Goal: Task Accomplishment & Management: Complete application form

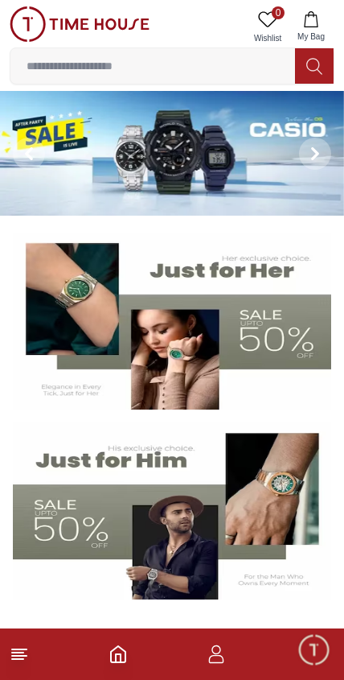
click at [226, 652] on icon "button" at bounding box center [216, 653] width 19 height 19
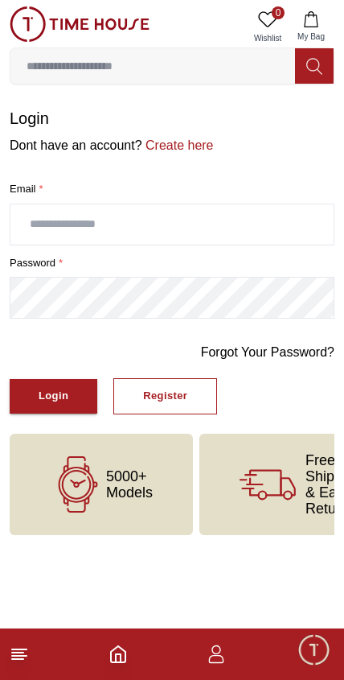
click at [172, 215] on input "text" at bounding box center [171, 224] width 323 height 40
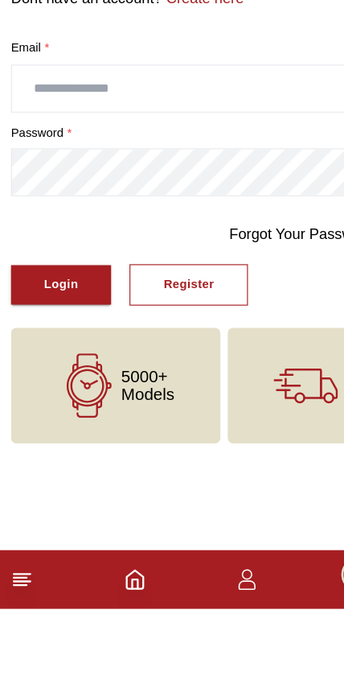
click at [146, 378] on button "Register" at bounding box center [165, 396] width 104 height 36
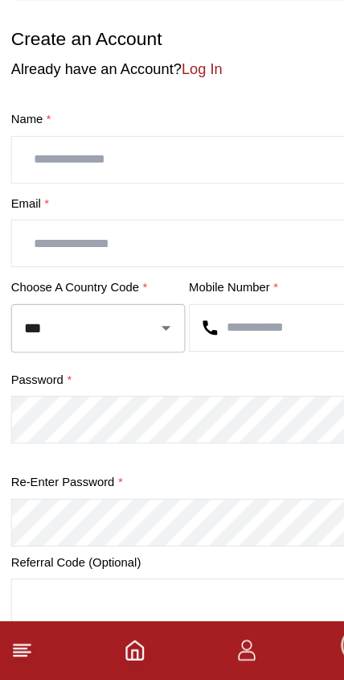
click at [80, 204] on input "text" at bounding box center [171, 224] width 323 height 40
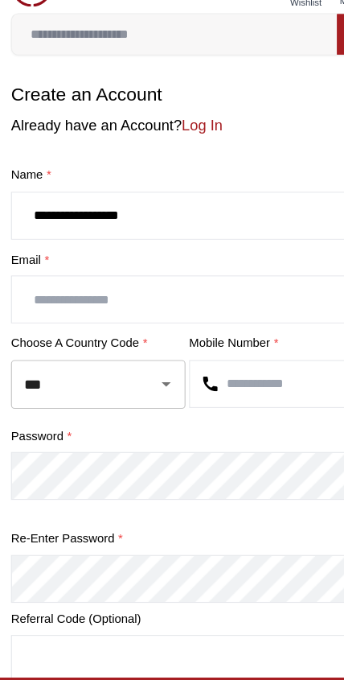
type input "**********"
click at [52, 277] on input "text" at bounding box center [171, 297] width 323 height 40
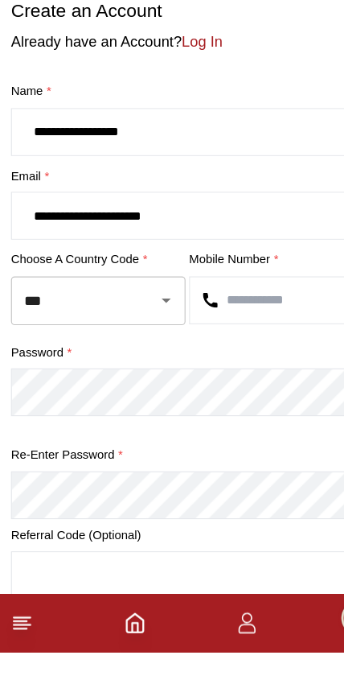
type input "**********"
click at [77, 358] on input "***" at bounding box center [63, 372] width 93 height 28
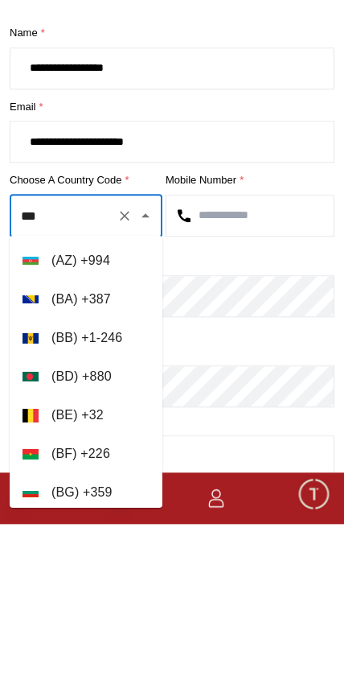
click at [54, 358] on input "***" at bounding box center [63, 372] width 93 height 28
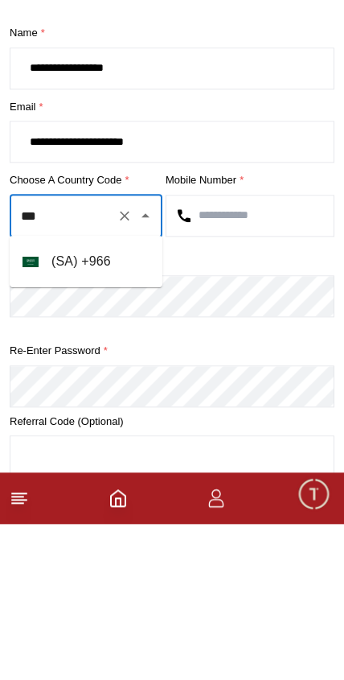
click at [91, 398] on li "( SA ) + 966" at bounding box center [86, 417] width 153 height 39
type input "***"
click at [264, 351] on input "text" at bounding box center [249, 371] width 167 height 40
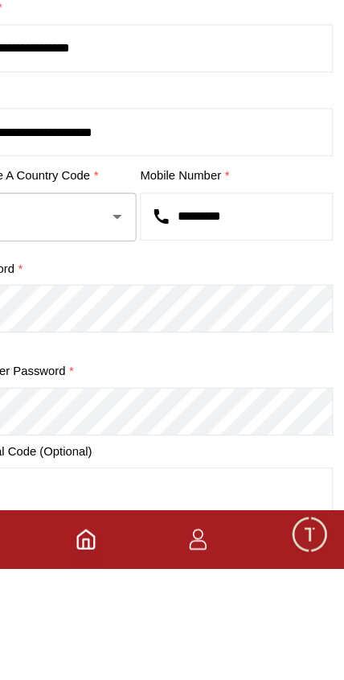
type input "*********"
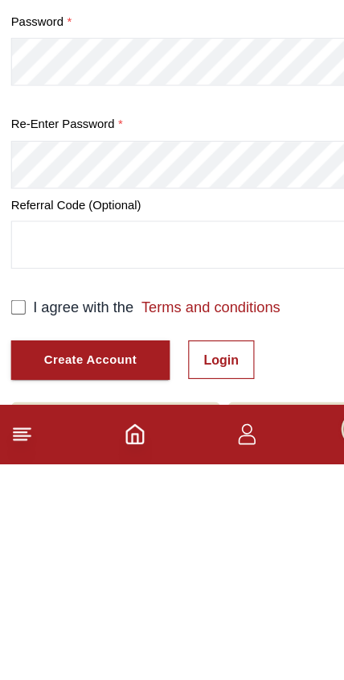
scroll to position [232, 0]
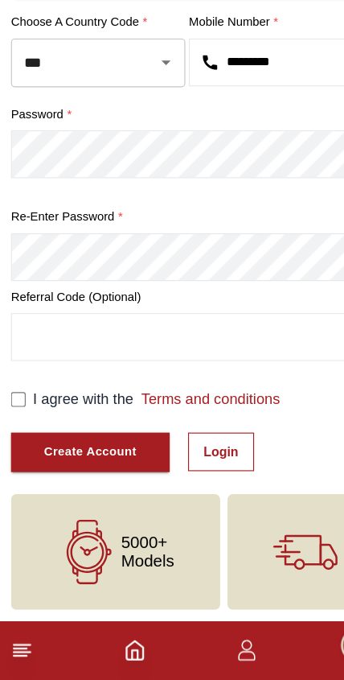
click at [57, 471] on div "Create Account" at bounding box center [79, 480] width 81 height 18
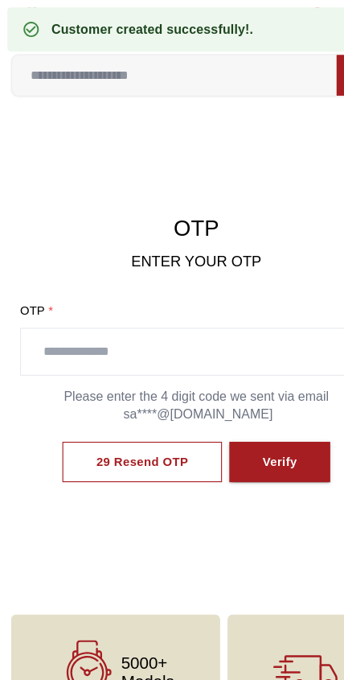
click at [192, 307] on input "text" at bounding box center [171, 308] width 307 height 40
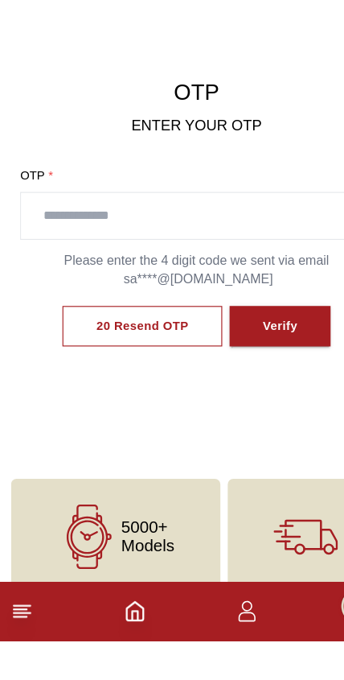
scroll to position [23, 0]
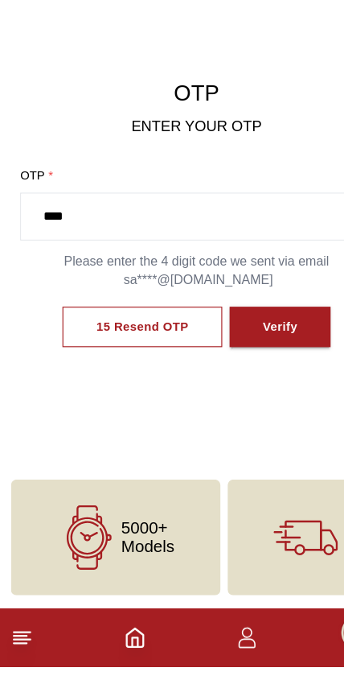
type input "****"
click at [253, 373] on div "Verify" at bounding box center [245, 382] width 31 height 18
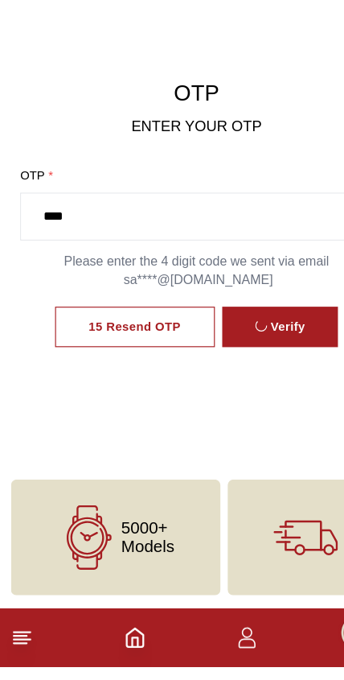
scroll to position [23, 0]
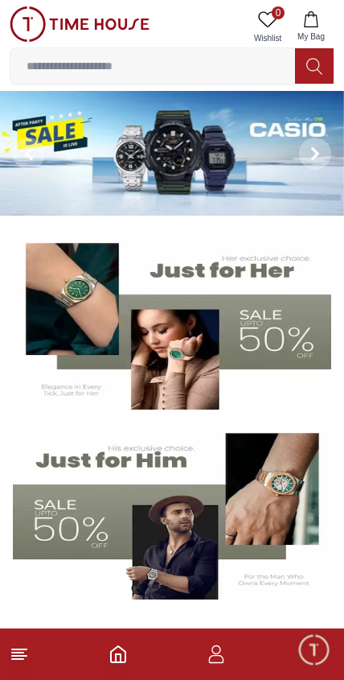
click at [13, 654] on icon at bounding box center [19, 653] width 19 height 19
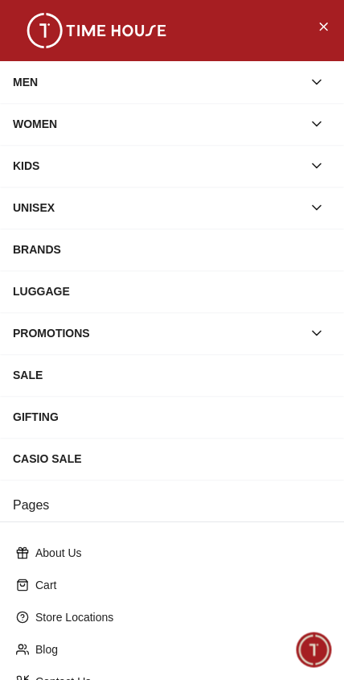
click at [302, 81] on button "button" at bounding box center [316, 82] width 29 height 29
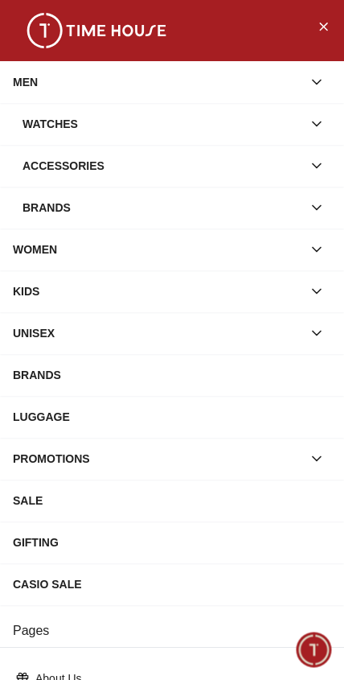
click at [314, 137] on button "button" at bounding box center [316, 123] width 29 height 29
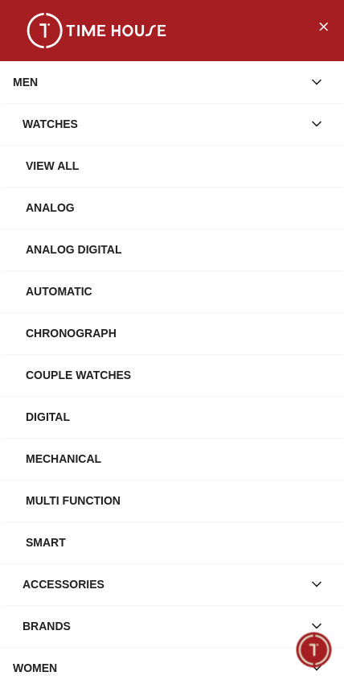
click at [89, 167] on div "View All" at bounding box center [179, 165] width 306 height 29
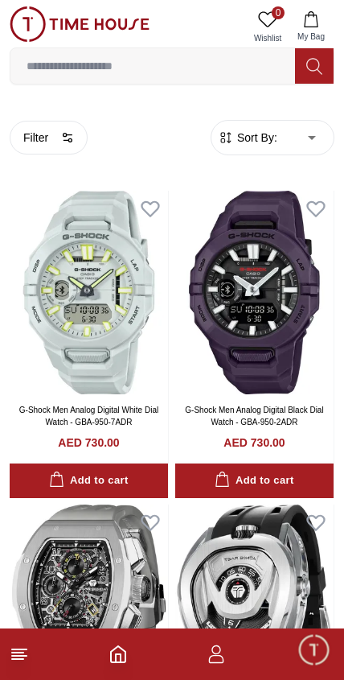
click at [225, 656] on icon "button" at bounding box center [216, 653] width 19 height 19
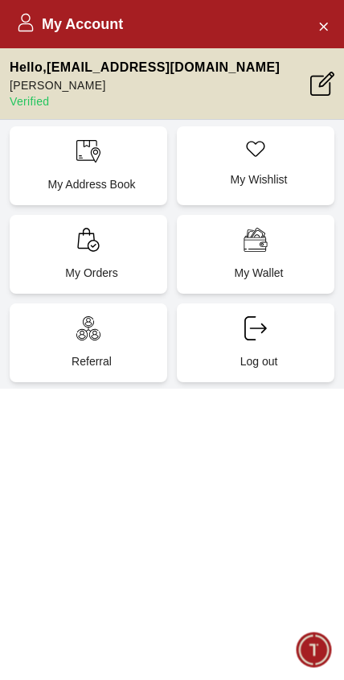
click at [323, 31] on icon "Close Account" at bounding box center [323, 26] width 13 height 20
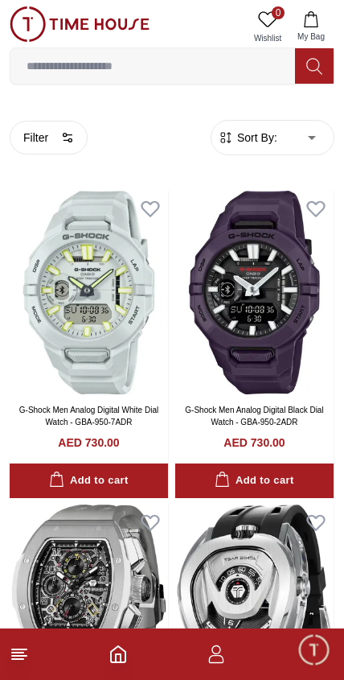
click at [125, 649] on icon "Home" at bounding box center [118, 653] width 19 height 19
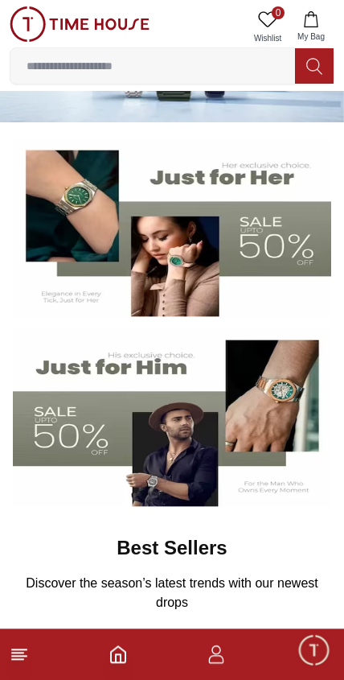
scroll to position [91, 0]
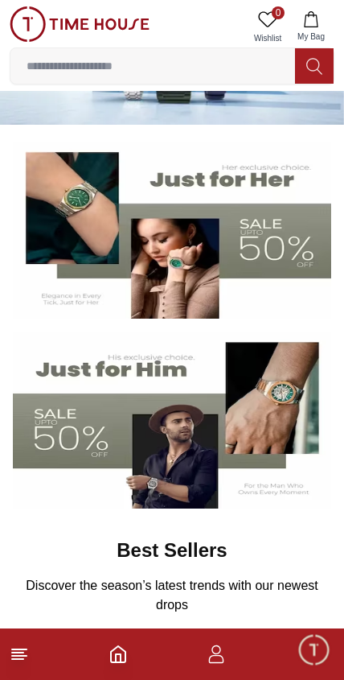
click at [23, 654] on icon at bounding box center [19, 653] width 19 height 19
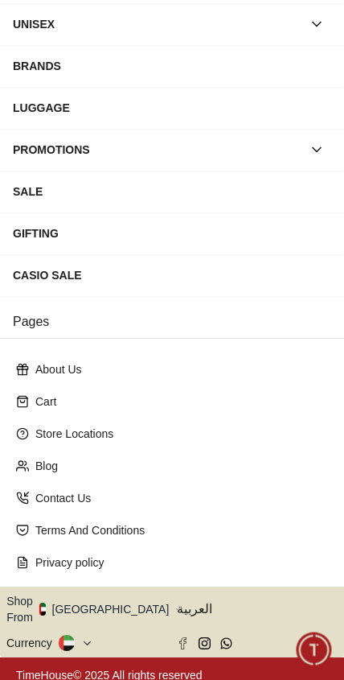
scroll to position [183, 0]
click at [175, 603] on icon "button" at bounding box center [178, 609] width 6 height 12
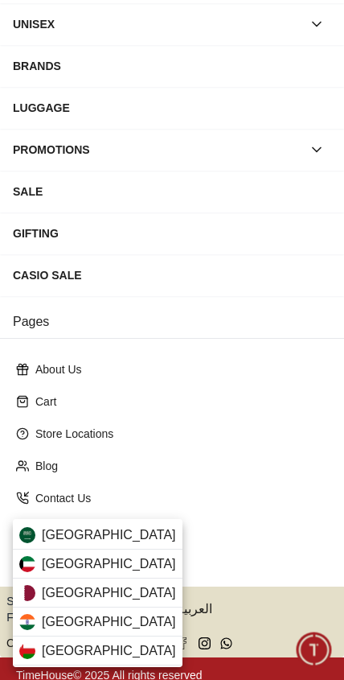
click at [126, 531] on div "[GEOGRAPHIC_DATA]" at bounding box center [98, 534] width 170 height 29
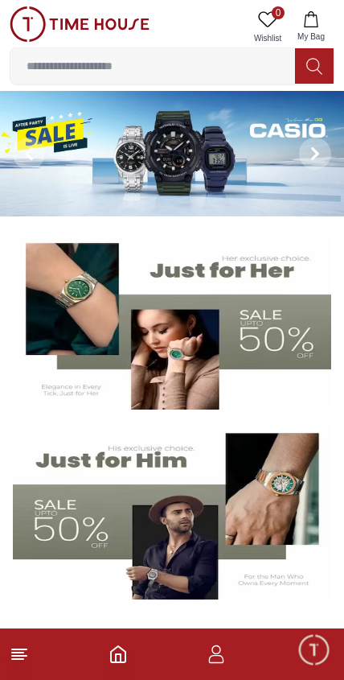
click at [25, 662] on icon at bounding box center [19, 653] width 19 height 19
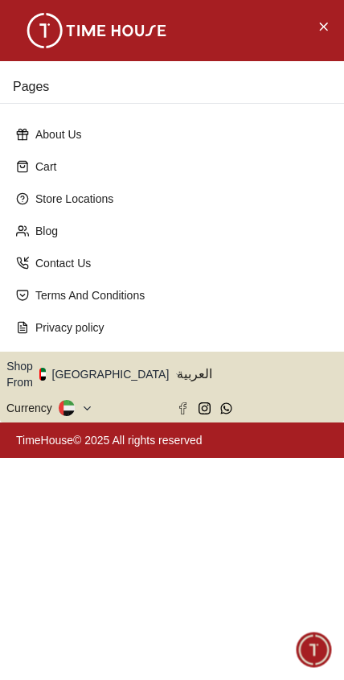
click at [20, 651] on div "Pages About Us Cart Store Locations Blog Contact Us Terms And Conditions Privac…" at bounding box center [172, 340] width 344 height 680
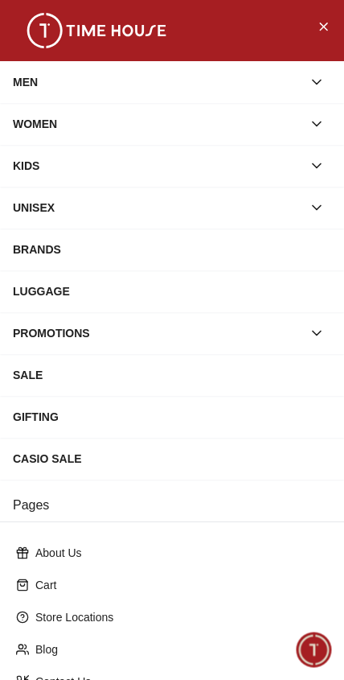
click at [90, 80] on div "MEN" at bounding box center [158, 82] width 290 height 29
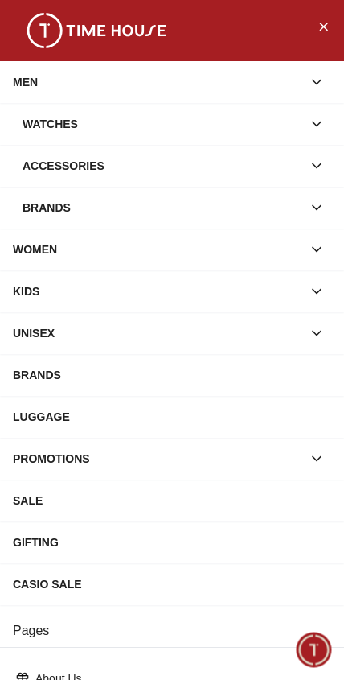
click at [306, 120] on button "button" at bounding box center [316, 123] width 29 height 29
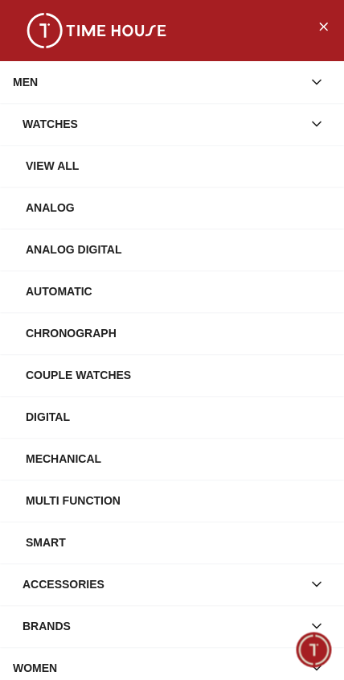
click at [70, 170] on div "View All" at bounding box center [179, 165] width 306 height 29
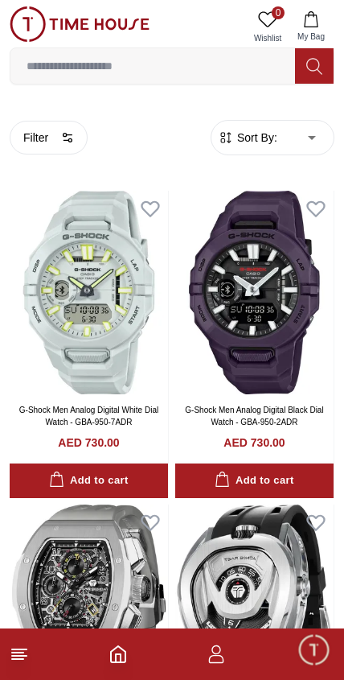
click at [18, 657] on icon at bounding box center [19, 653] width 19 height 19
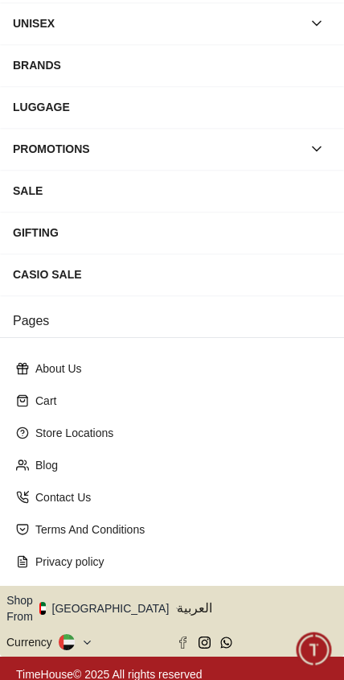
scroll to position [183, 0]
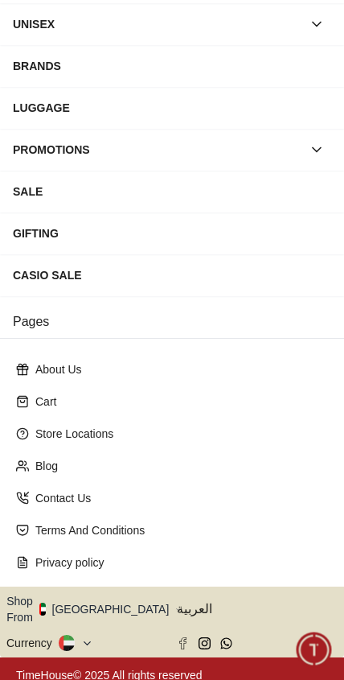
click at [128, 594] on button "Shop From [GEOGRAPHIC_DATA]" at bounding box center [93, 609] width 175 height 32
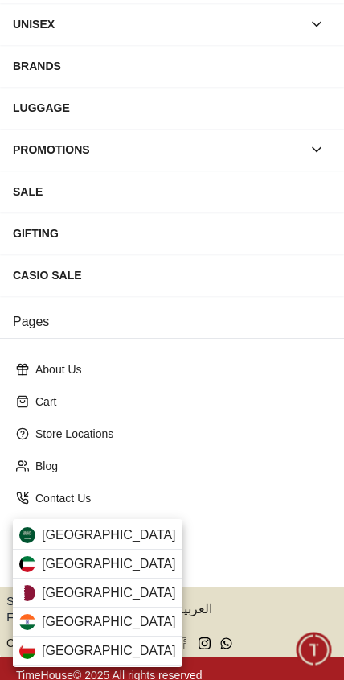
click at [113, 536] on span "[GEOGRAPHIC_DATA]" at bounding box center [109, 534] width 134 height 19
